Goal: Answer question/provide support: Answer question/provide support

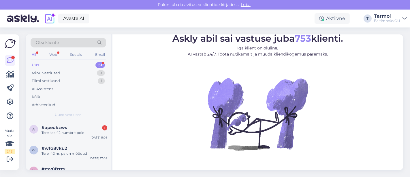
click at [53, 63] on div "Uus 51" at bounding box center [69, 65] width 76 height 8
click at [54, 78] on div "Tiimi vestlused" at bounding box center [46, 81] width 28 height 6
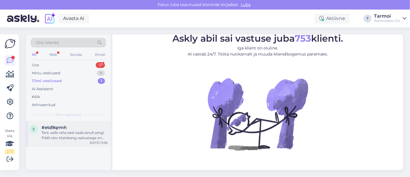
click at [78, 134] on div "Tere, selle raha eest saab ainult pingi. Pildil olev tõstekang raskustega on il…" at bounding box center [75, 135] width 66 height 10
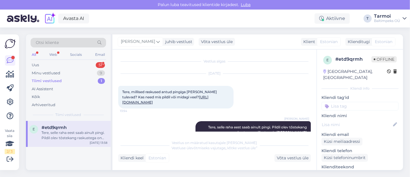
scroll to position [18, 0]
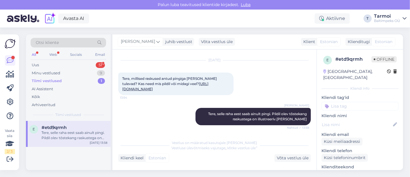
click at [179, 154] on div "Kliendi keel Estonian Võta vestlus üle" at bounding box center [214, 158] width 193 height 8
click at [291, 159] on div "Võta vestlus üle" at bounding box center [293, 158] width 36 height 8
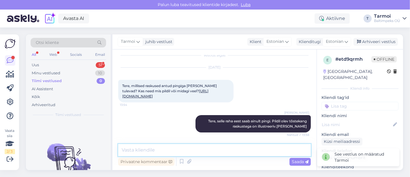
click at [224, 145] on textarea at bounding box center [214, 150] width 193 height 12
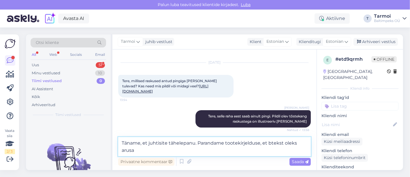
scroll to position [18, 0]
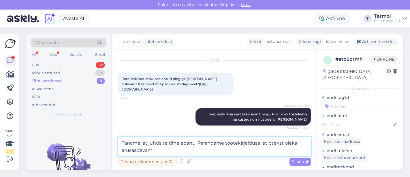
click at [271, 142] on textarea "Täname, et juhtisite tähelepanu. Parandame tootekirjelduse, et btekst oleks aru…" at bounding box center [214, 146] width 193 height 19
type textarea "Täname, et juhtisite tähelepanu. Parandame tootekirjelduse, et tekst oleks arus…"
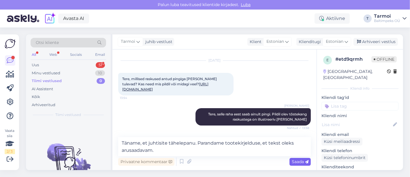
click at [297, 160] on span "Saada" at bounding box center [300, 161] width 17 height 5
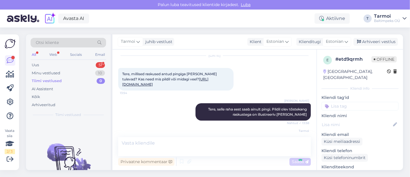
scroll to position [41, 0]
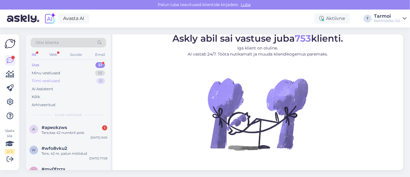
click at [58, 79] on div "Tiimi vestlused" at bounding box center [46, 81] width 28 height 6
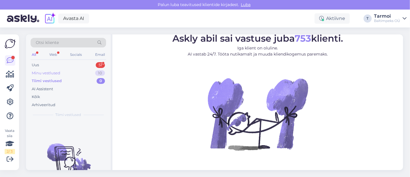
click at [54, 73] on div "Minu vestlused" at bounding box center [46, 73] width 29 height 6
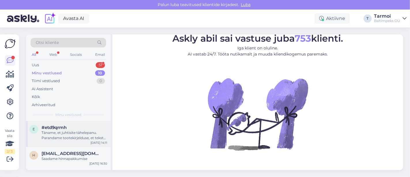
click at [76, 136] on div "Täname, et juhtisite tähelepanu. Parandame tootekirjelduse, et tekst oleks arus…" at bounding box center [75, 135] width 66 height 10
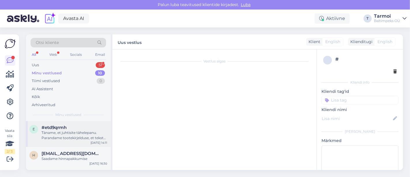
scroll to position [41, 0]
